Goal: Navigation & Orientation: Find specific page/section

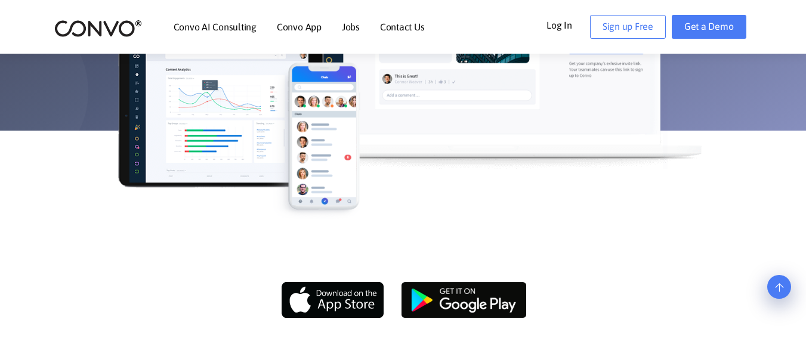
scroll to position [633, 0]
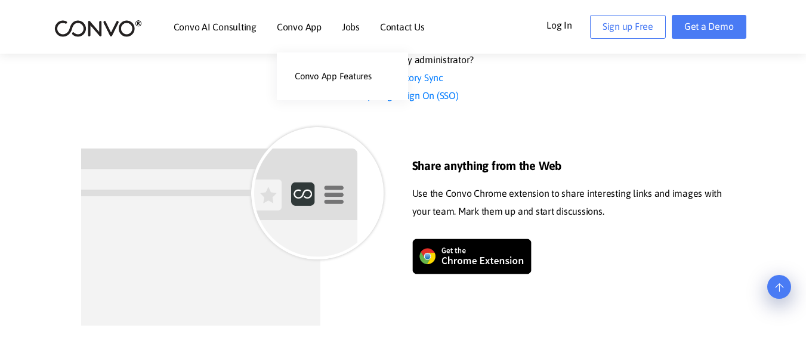
click at [306, 28] on link "Convo App" at bounding box center [299, 27] width 45 height 10
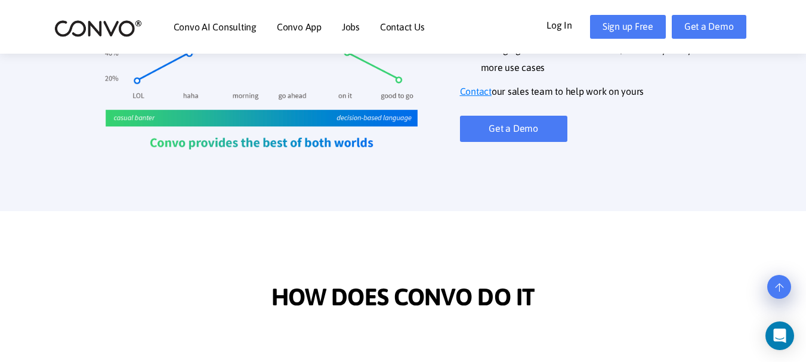
scroll to position [950, 0]
